Goal: Task Accomplishment & Management: Complete application form

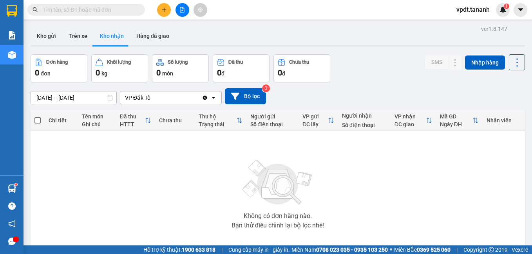
click at [162, 9] on icon "plus" at bounding box center [163, 9] width 5 height 5
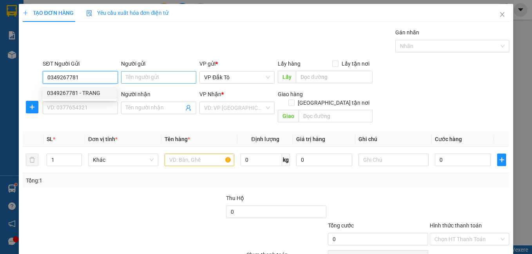
type input "0349267781"
click at [169, 75] on input "Người gửi" at bounding box center [158, 77] width 75 height 13
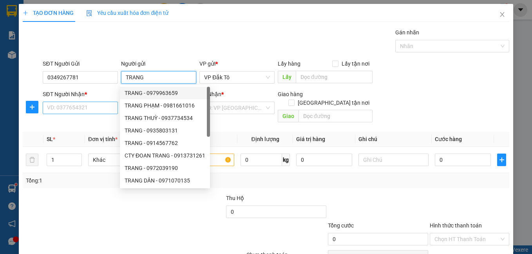
type input "TRANG"
click at [98, 108] on input "SĐT Người Nhận *" at bounding box center [80, 108] width 75 height 13
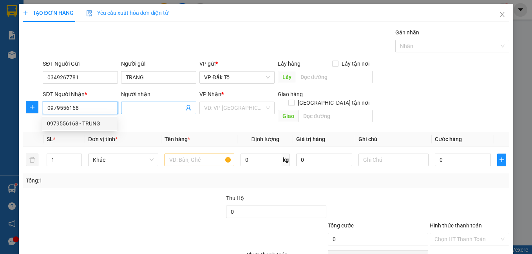
type input "0979556168"
click at [147, 108] on input "Người nhận" at bounding box center [155, 108] width 58 height 9
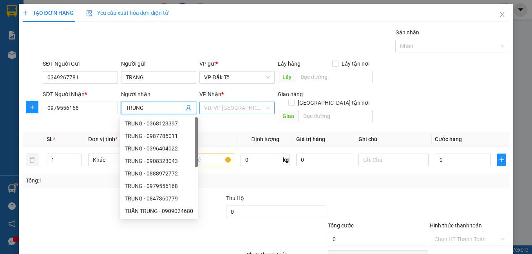
type input "TRUNG"
click at [242, 109] on input "search" at bounding box center [234, 108] width 60 height 12
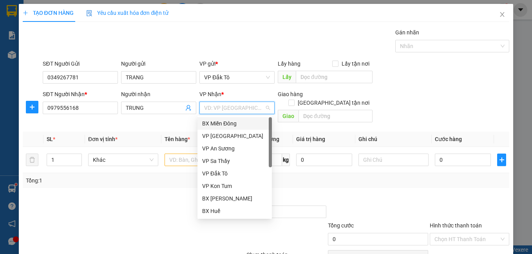
click at [242, 123] on div "BX Miền Đông" at bounding box center [234, 123] width 65 height 9
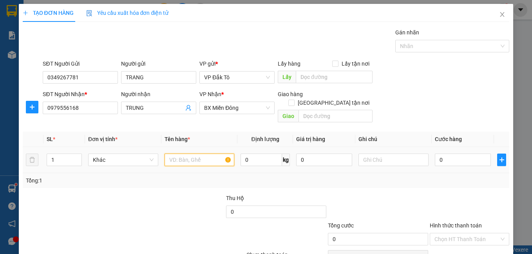
click at [189, 155] on input "text" at bounding box center [199, 160] width 70 height 13
type input "1TX"
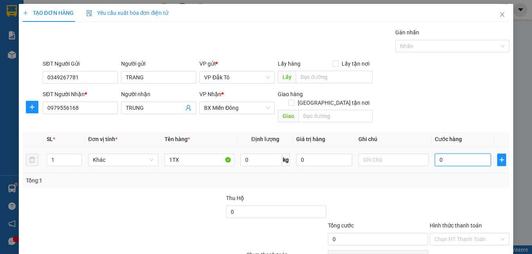
click at [461, 154] on input "0" at bounding box center [462, 160] width 56 height 13
type input "8"
type input "80"
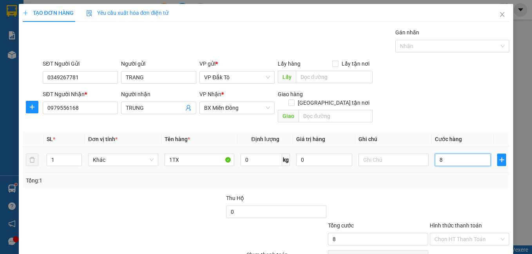
type input "80"
type input "80.000"
click at [453, 177] on div "Tổng: 1" at bounding box center [266, 181] width 480 height 9
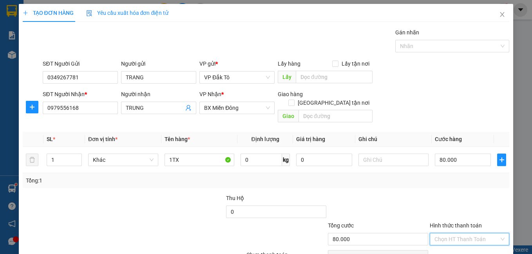
click at [479, 234] on input "Hình thức thanh toán" at bounding box center [466, 240] width 65 height 12
click at [452, 178] on div "Tại văn phòng" at bounding box center [463, 177] width 69 height 9
type input "0"
click at [294, 100] on input "[GEOGRAPHIC_DATA] tận nơi" at bounding box center [290, 102] width 5 height 5
checkbox input "true"
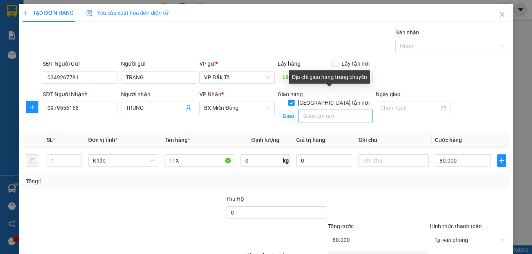
click at [330, 110] on input "text" at bounding box center [335, 116] width 74 height 13
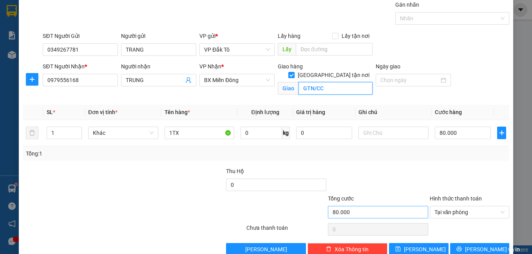
scroll to position [45, 0]
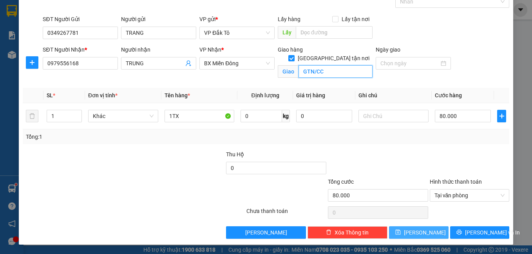
type input "GTN/CC"
click at [413, 229] on button "[PERSON_NAME]" at bounding box center [418, 233] width 59 height 13
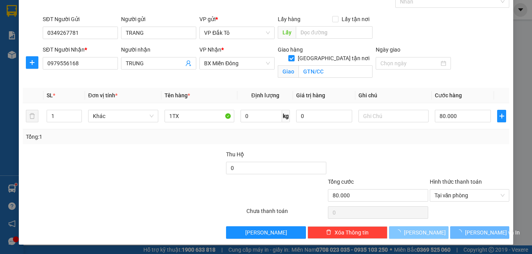
checkbox input "false"
type input "0"
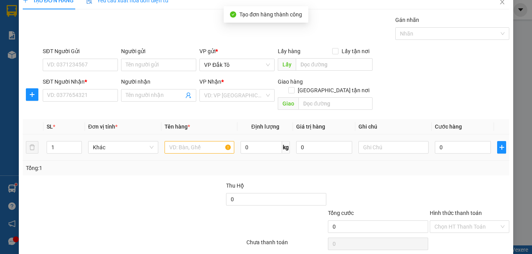
scroll to position [0, 0]
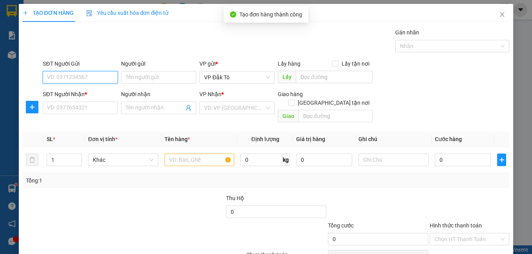
click at [94, 78] on input "SĐT Người Gửi" at bounding box center [80, 77] width 75 height 13
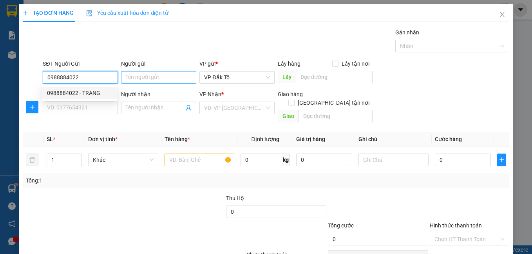
type input "0988884022"
click at [176, 75] on input "Người gửi" at bounding box center [158, 77] width 75 height 13
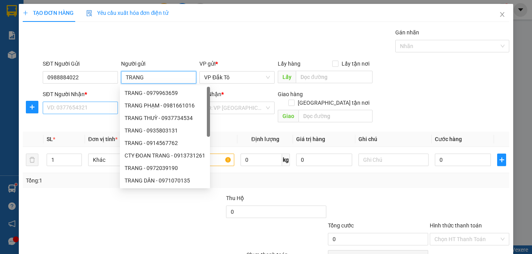
type input "TRANG"
click at [81, 109] on input "SĐT Người Nhận *" at bounding box center [80, 108] width 75 height 13
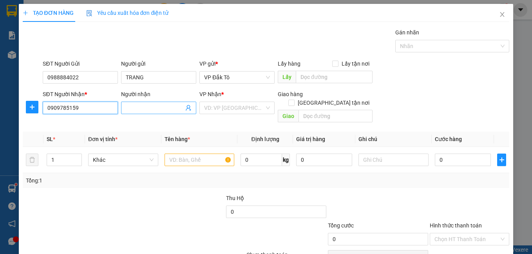
type input "0909785159"
click at [126, 110] on input "Người nhận" at bounding box center [155, 108] width 58 height 9
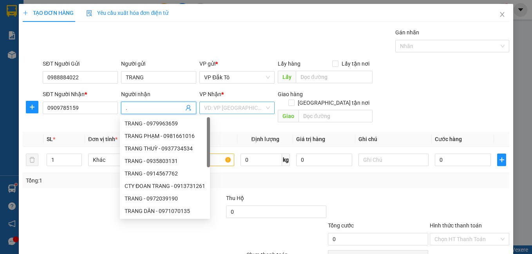
type input "."
click at [211, 105] on input "search" at bounding box center [234, 108] width 60 height 12
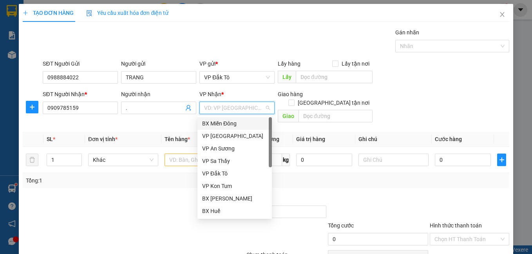
click at [226, 122] on div "BX Miền Đông" at bounding box center [234, 123] width 65 height 9
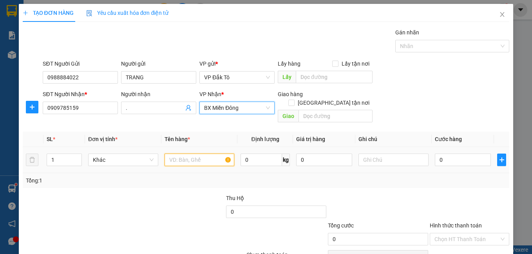
click at [191, 154] on input "text" at bounding box center [199, 160] width 70 height 13
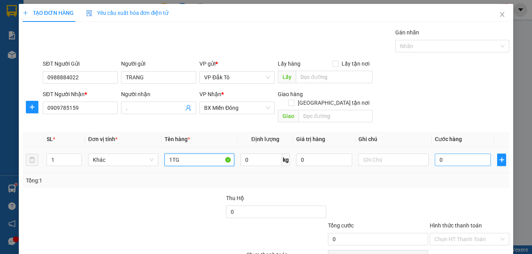
type input "1TG"
click at [444, 156] on input "0" at bounding box center [462, 160] width 56 height 13
type input "5"
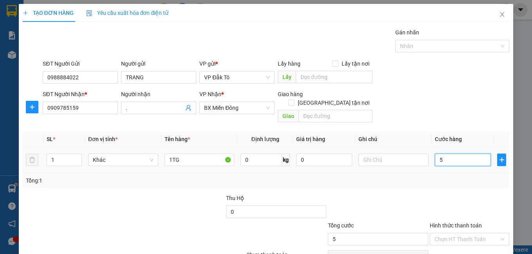
type input "50"
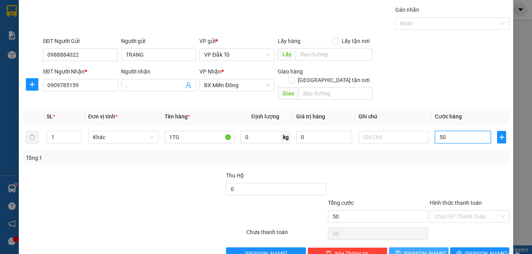
scroll to position [35, 0]
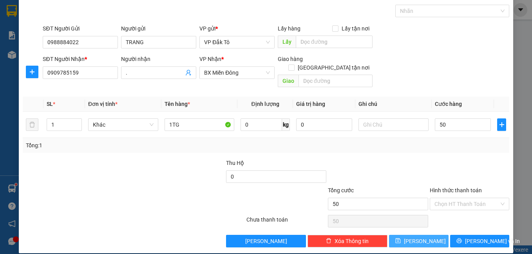
type input "50.000"
click at [421, 237] on span "[PERSON_NAME]" at bounding box center [425, 241] width 42 height 9
type input "0"
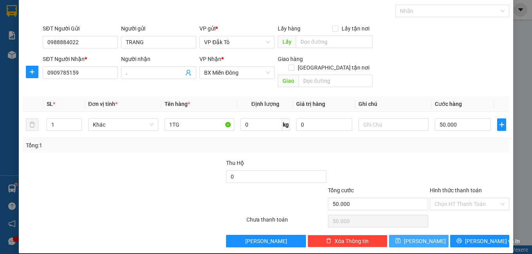
type input "0"
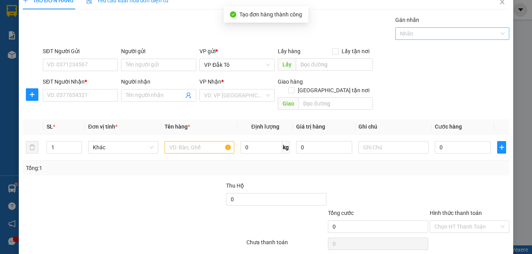
scroll to position [0, 0]
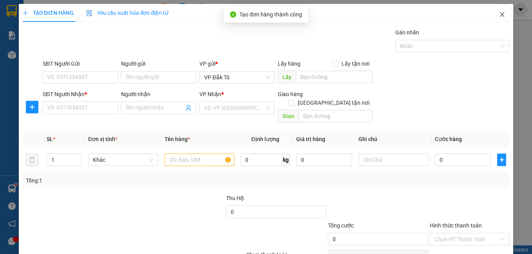
click at [499, 17] on icon "close" at bounding box center [502, 14] width 6 height 6
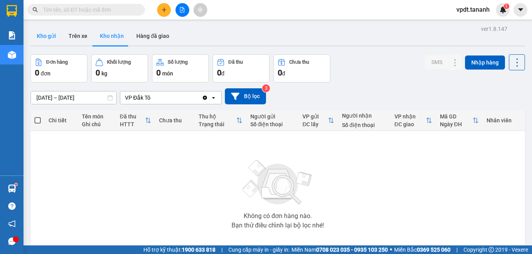
click at [47, 33] on button "Kho gửi" at bounding box center [47, 36] width 32 height 19
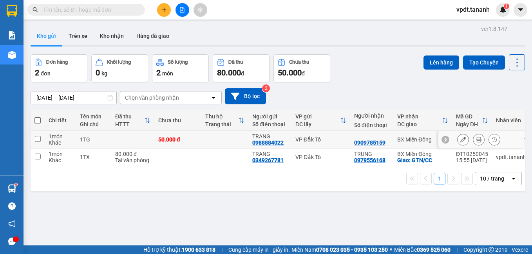
drag, startPoint x: 182, startPoint y: 137, endPoint x: 182, endPoint y: 143, distance: 5.9
click at [182, 137] on div "50.000 đ" at bounding box center [177, 140] width 39 height 6
checkbox input "true"
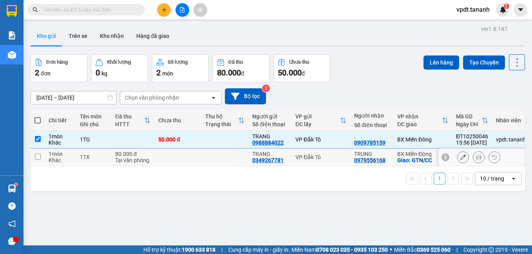
click at [185, 158] on td at bounding box center [177, 158] width 47 height 18
checkbox input "true"
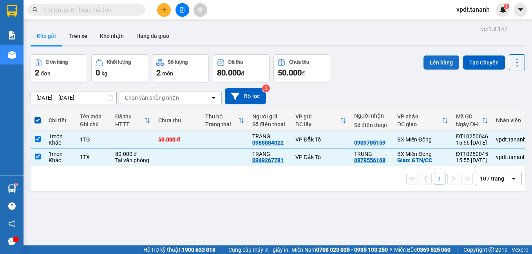
click at [439, 59] on button "Lên hàng" at bounding box center [441, 63] width 36 height 14
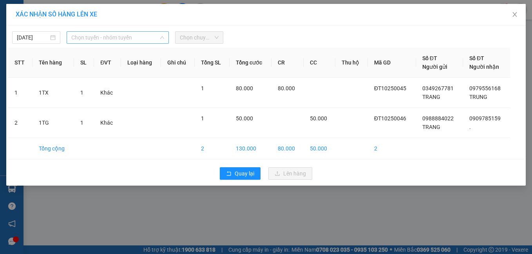
click at [148, 38] on span "Chọn tuyến - nhóm tuyến" at bounding box center [117, 38] width 93 height 12
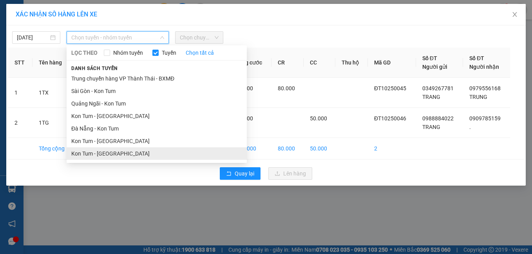
click at [155, 153] on li "Kon Tum - [GEOGRAPHIC_DATA]" at bounding box center [157, 154] width 180 height 13
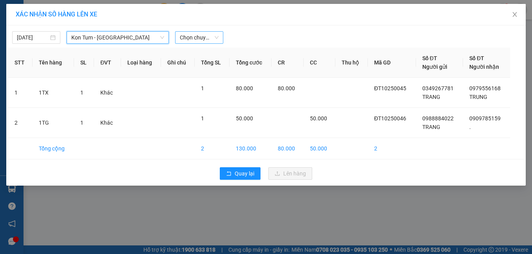
click at [204, 34] on span "Chọn chuyến" at bounding box center [199, 38] width 39 height 12
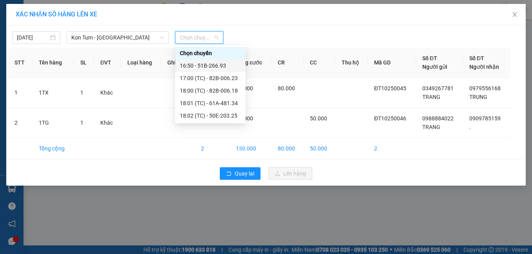
click at [215, 66] on div "16:50 - 51B-266.93" at bounding box center [210, 65] width 61 height 9
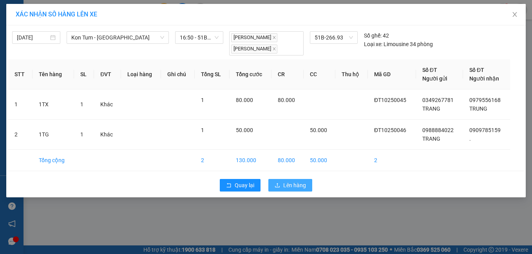
click at [291, 186] on span "Lên hàng" at bounding box center [294, 185] width 23 height 9
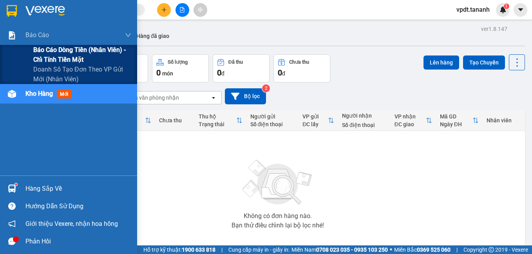
click at [66, 52] on span "Báo cáo dòng tiền (nhân viên) - chỉ tính tiền mặt" at bounding box center [82, 55] width 98 height 20
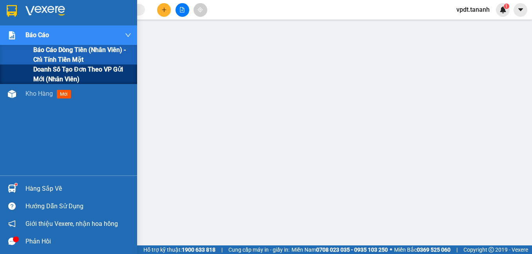
click at [87, 77] on span "Doanh số tạo đơn theo VP gửi mới (nhân viên)" at bounding box center [82, 75] width 98 height 20
